Goal: Complete application form

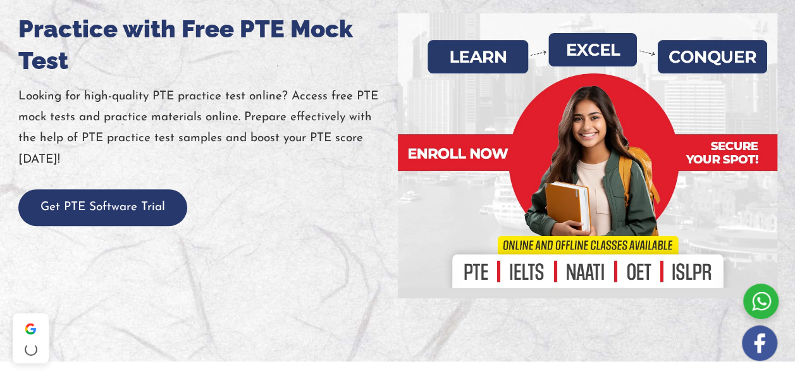
scroll to position [427, 0]
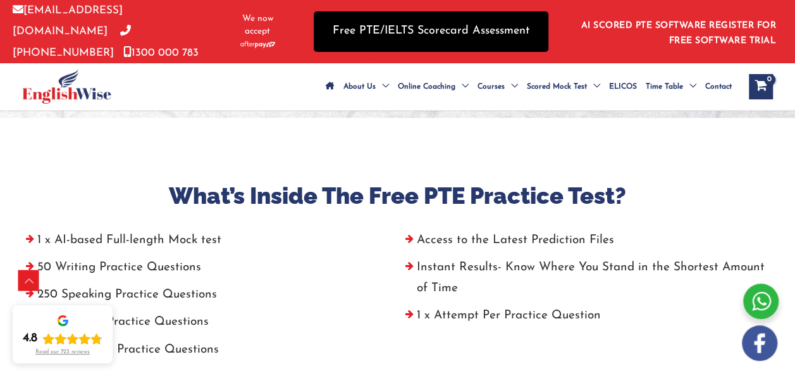
click at [407, 27] on link "Free PTE/IELTS Scorecard Assessment" at bounding box center [431, 31] width 235 height 40
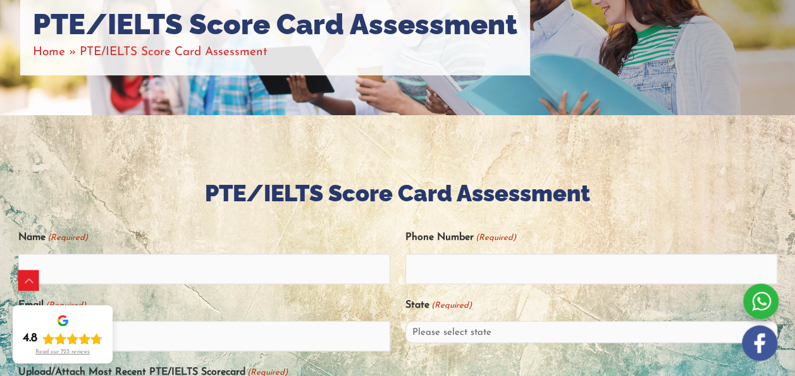
scroll to position [300, 0]
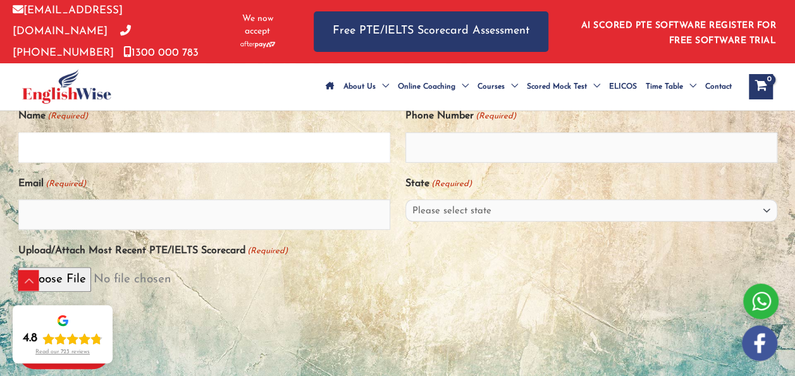
click at [216, 163] on input "Name (Required)" at bounding box center [204, 147] width 372 height 30
type input "[PERSON_NAME]"
type input "08767386739"
type input "[EMAIL_ADDRESS][DOMAIN_NAME]"
click at [445, 221] on select "Please select state [GEOGRAPHIC_DATA] ([GEOGRAPHIC_DATA]) [GEOGRAPHIC_DATA] ([G…" at bounding box center [591, 210] width 372 height 22
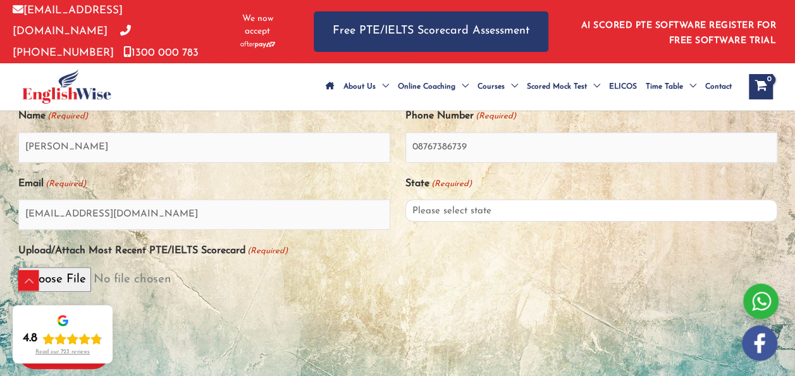
click at [493, 220] on select "Please select state [GEOGRAPHIC_DATA] ([GEOGRAPHIC_DATA]) [GEOGRAPHIC_DATA] ([G…" at bounding box center [591, 210] width 372 height 22
click at [495, 221] on select "Please select state [GEOGRAPHIC_DATA] ([GEOGRAPHIC_DATA]) [GEOGRAPHIC_DATA] ([G…" at bounding box center [591, 210] width 372 height 22
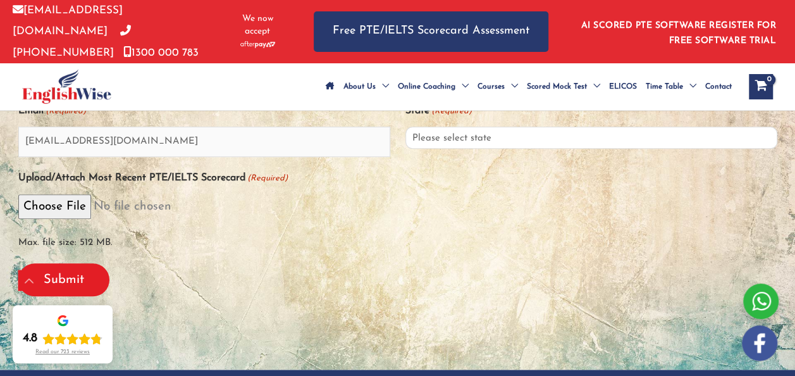
scroll to position [373, 0]
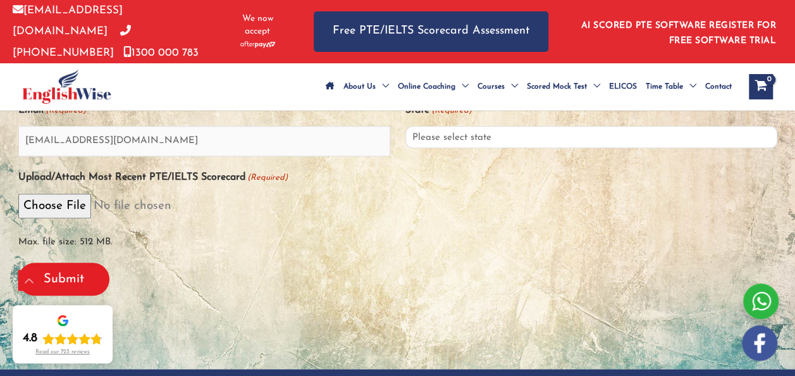
click at [497, 148] on select "Please select state [GEOGRAPHIC_DATA] ([GEOGRAPHIC_DATA]) [GEOGRAPHIC_DATA] ([G…" at bounding box center [591, 137] width 372 height 22
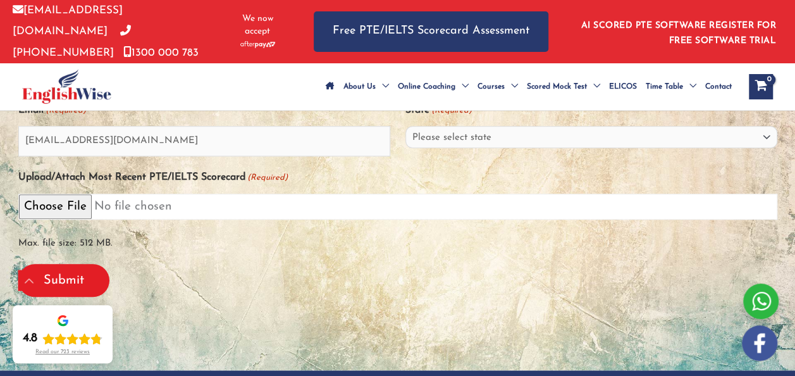
click at [299, 219] on input "Upload/Attach Most Recent PTE/IELTS Scorecard (Required)" at bounding box center [397, 207] width 759 height 26
